Goal: Navigation & Orientation: Find specific page/section

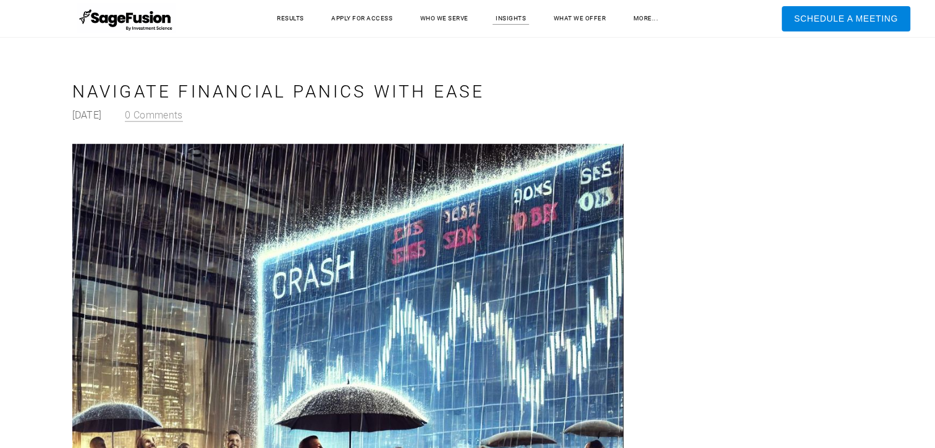
scroll to position [9872, 0]
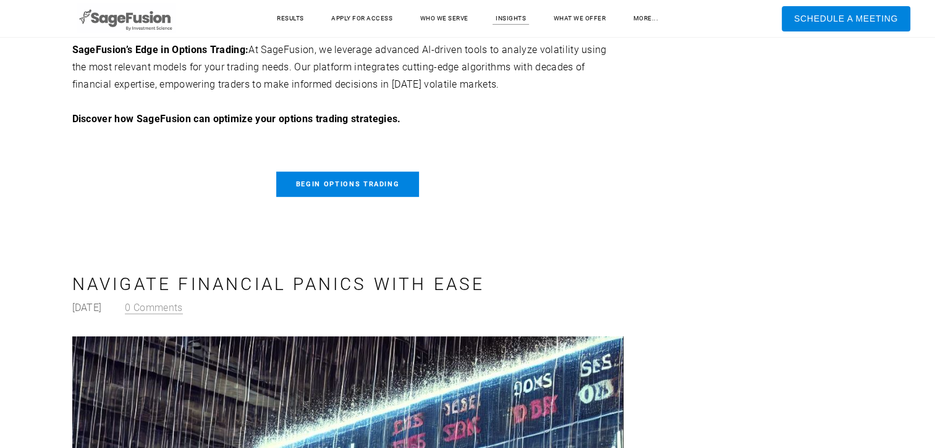
click at [134, 25] on img at bounding box center [126, 18] width 99 height 31
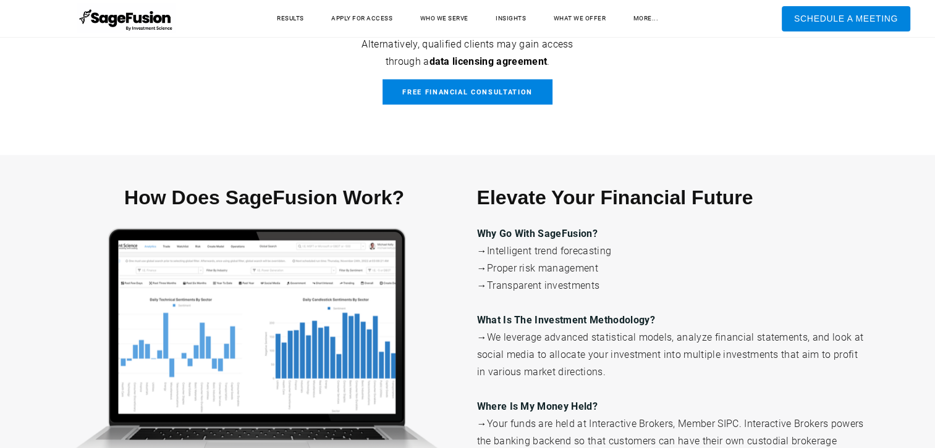
scroll to position [2100, 0]
